Goal: Information Seeking & Learning: Learn about a topic

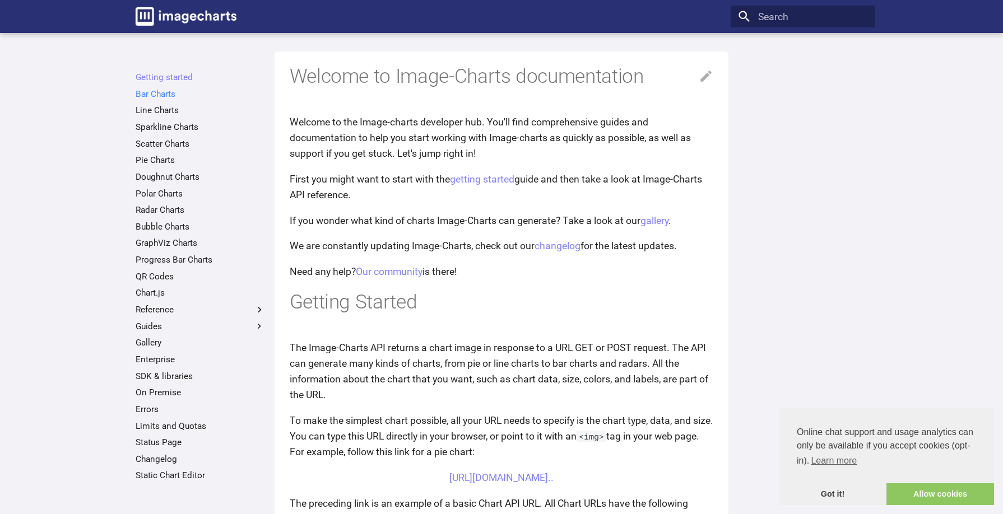
click at [160, 98] on link "Bar Charts" at bounding box center [200, 94] width 129 height 11
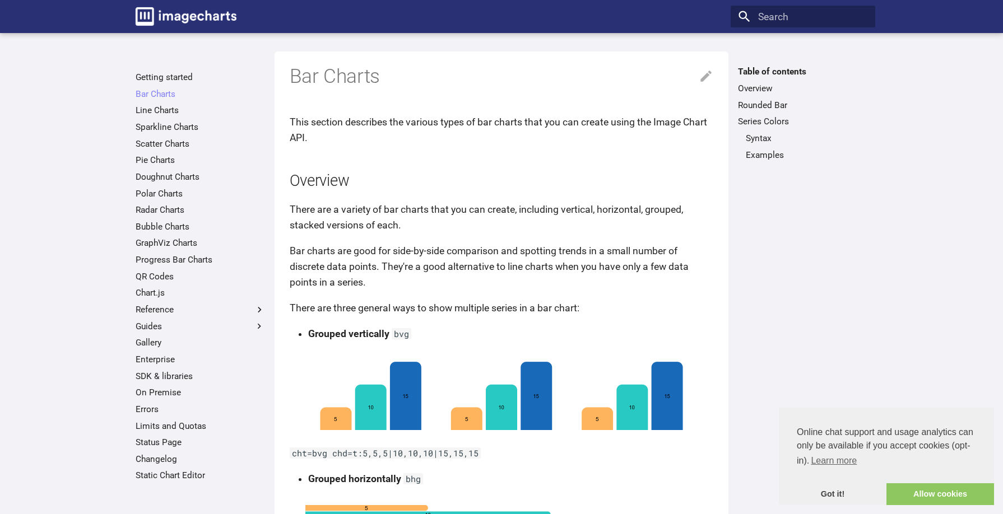
click at [164, 117] on ul "Getting started Bar Charts Bar Charts Table of contents Overview Rounded Bar Se…" at bounding box center [200, 277] width 144 height 410
click at [166, 114] on link "Line Charts" at bounding box center [200, 110] width 129 height 11
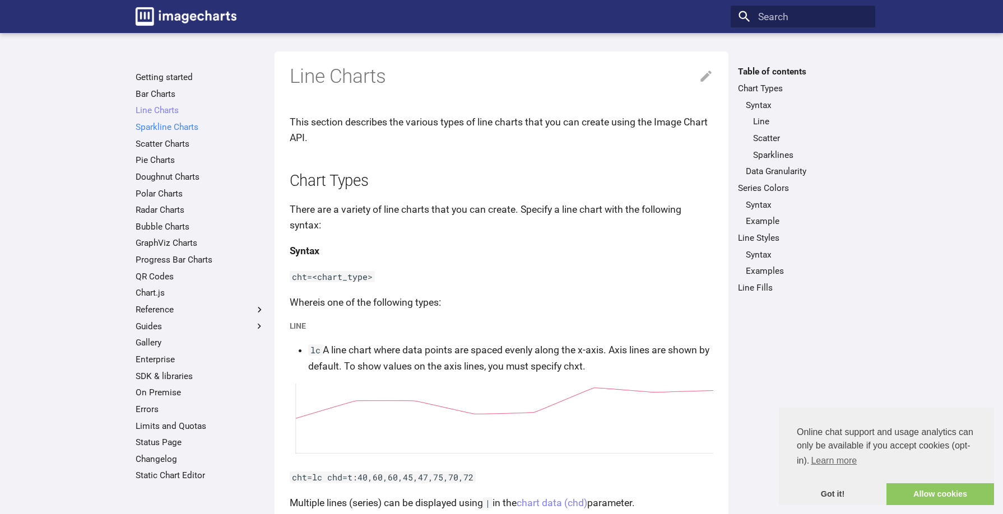
click at [159, 122] on link "Sparkline Charts" at bounding box center [200, 127] width 129 height 11
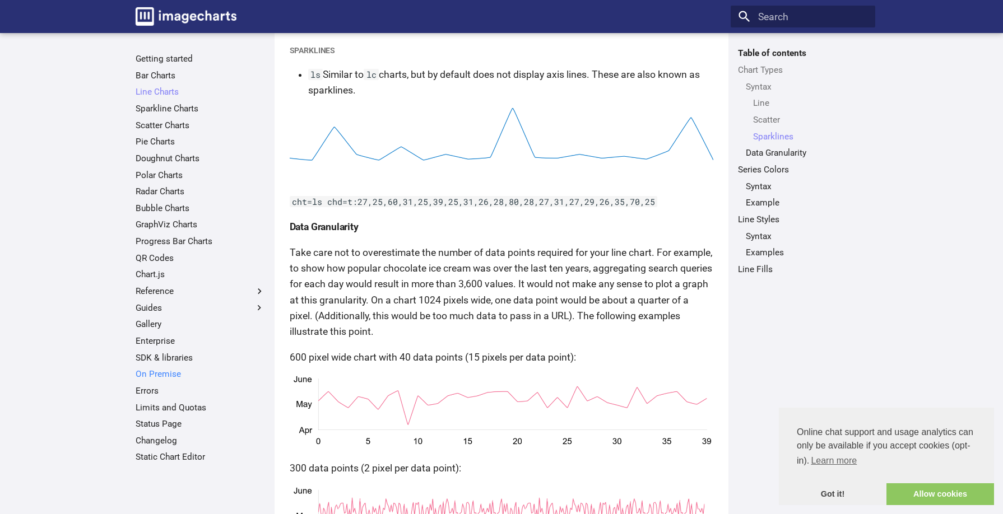
click at [166, 374] on link "On Premise" at bounding box center [200, 374] width 129 height 11
